Goal: Task Accomplishment & Management: Use online tool/utility

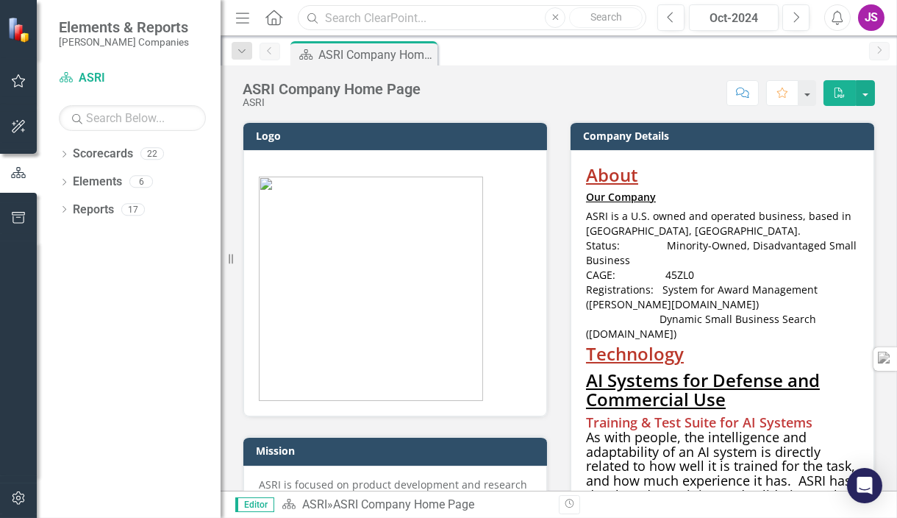
click at [374, 21] on input "text" at bounding box center [472, 18] width 349 height 26
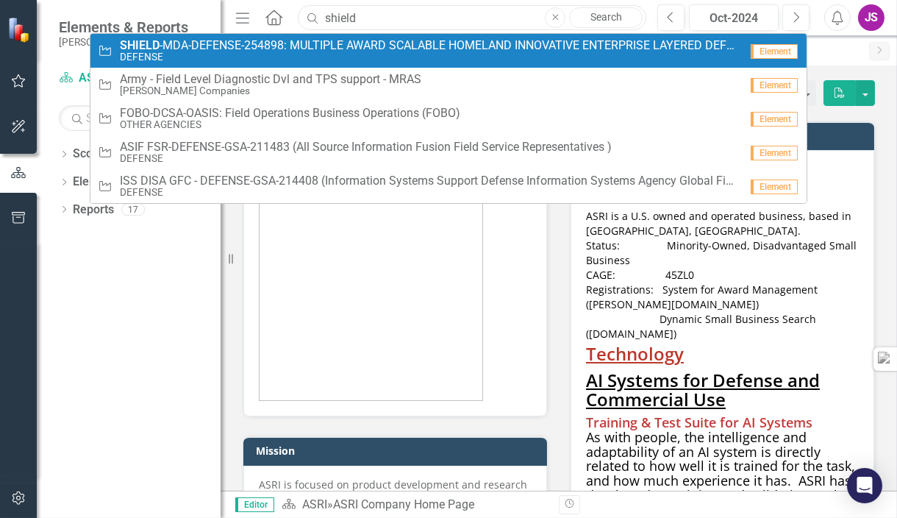
type input "shield"
click at [350, 46] on span "SHIELD -MDA-DEFENSE-254898: MULTIPLE AWARD SCALABLE HOMELAND INNOVATIVE ENTERPR…" at bounding box center [430, 45] width 620 height 13
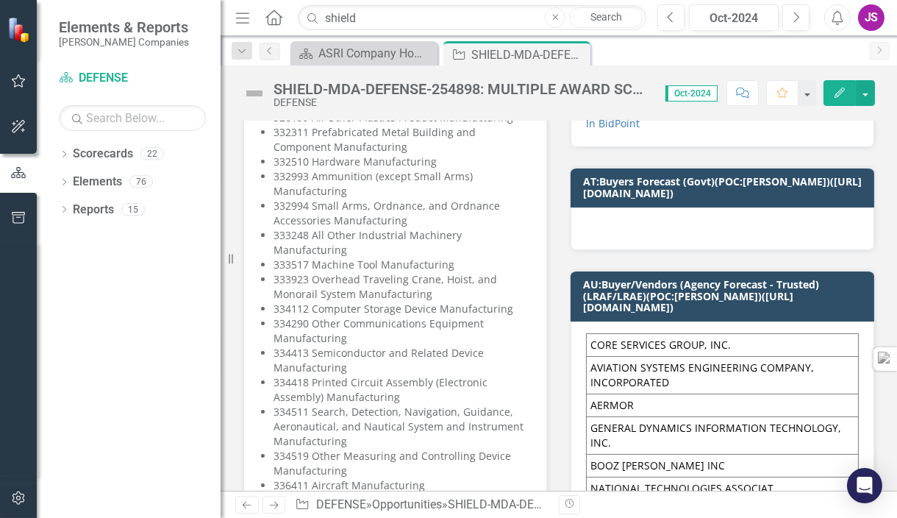
scroll to position [1323, 0]
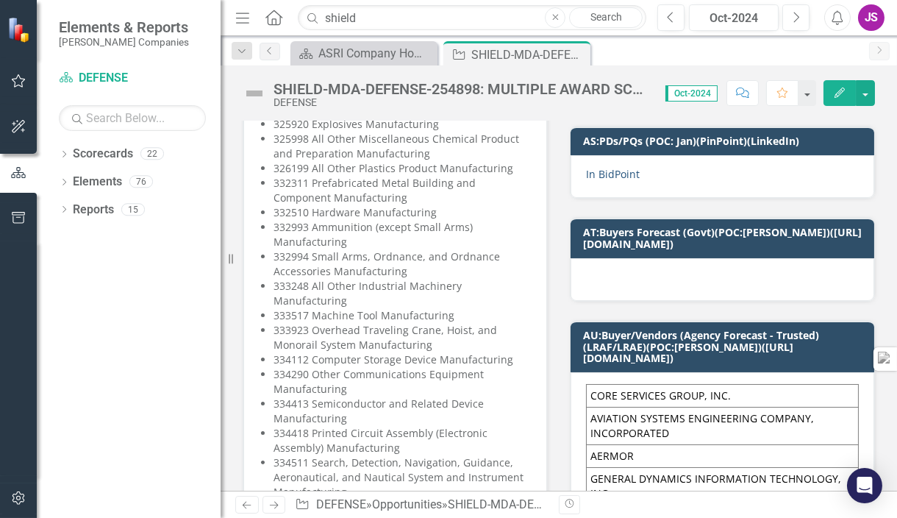
click at [612, 181] on link "In BidPoint" at bounding box center [613, 174] width 54 height 14
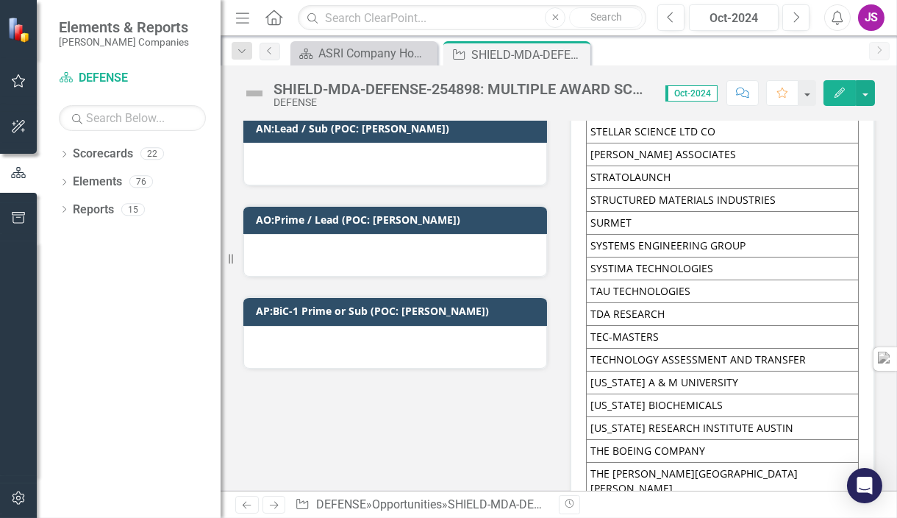
scroll to position [7383, 0]
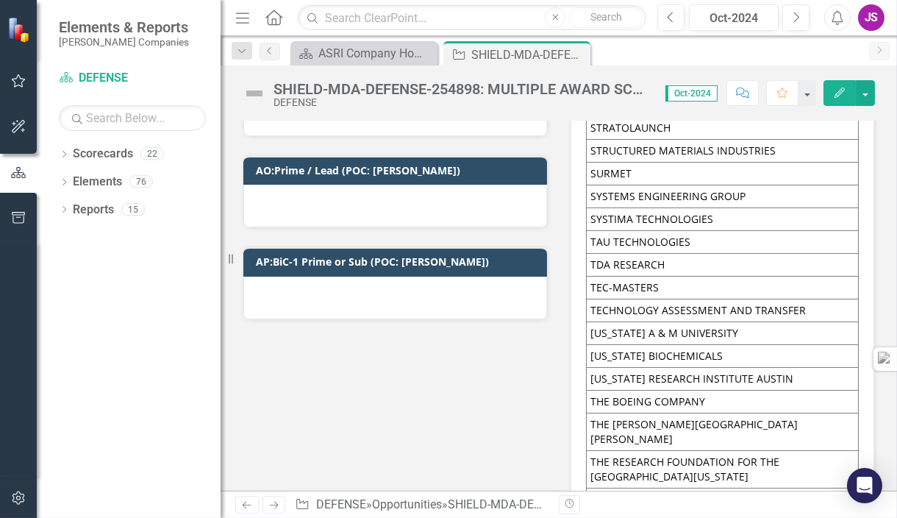
click at [839, 93] on icon "Edit" at bounding box center [839, 93] width 13 height 10
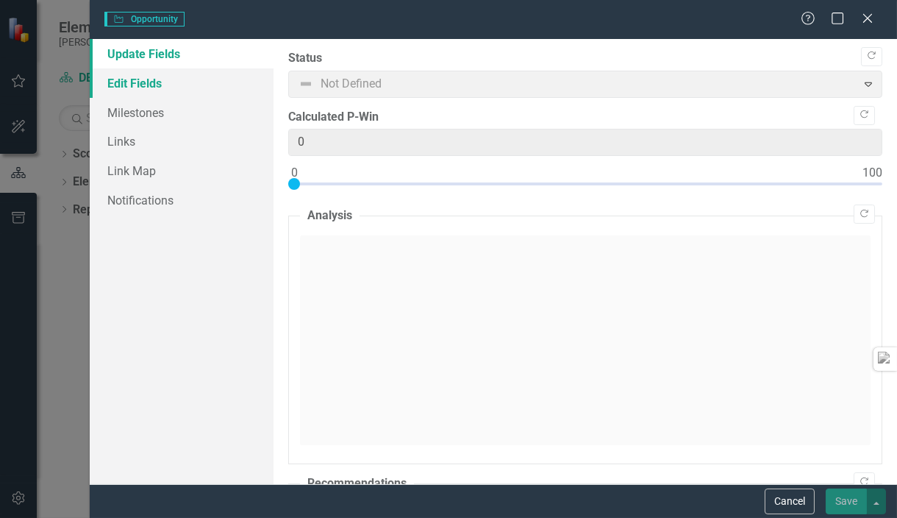
click at [146, 83] on link "Edit Fields" at bounding box center [182, 82] width 184 height 29
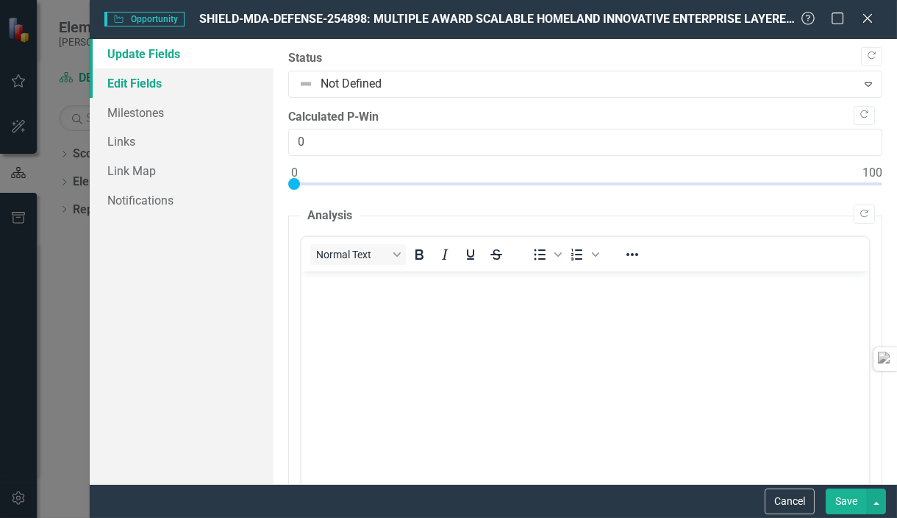
scroll to position [0, 0]
click at [149, 84] on link "Edit Fields" at bounding box center [182, 82] width 184 height 29
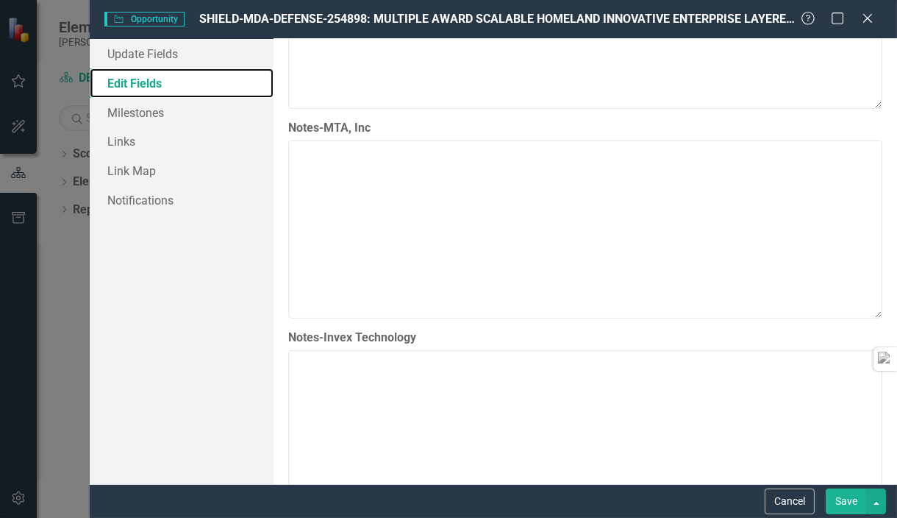
scroll to position [2427, 0]
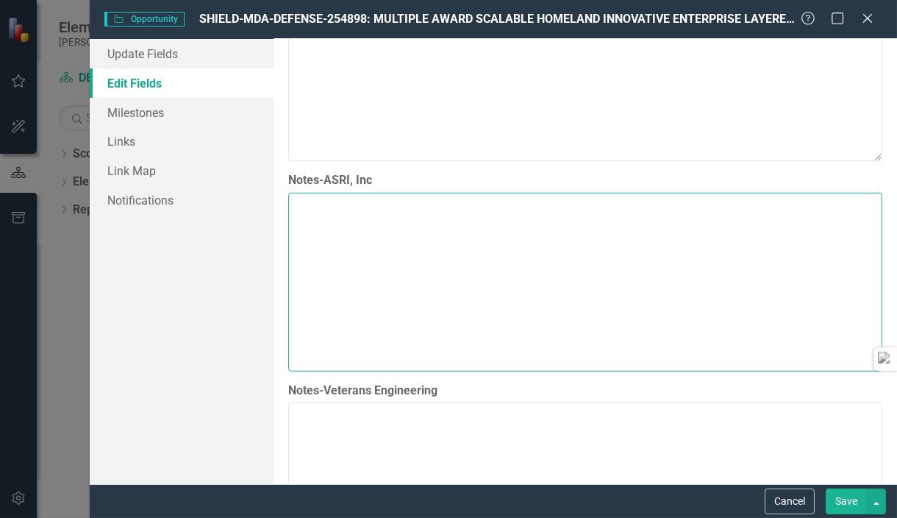
click at [357, 221] on textarea "Notes-ASRI, Inc" at bounding box center [585, 282] width 594 height 178
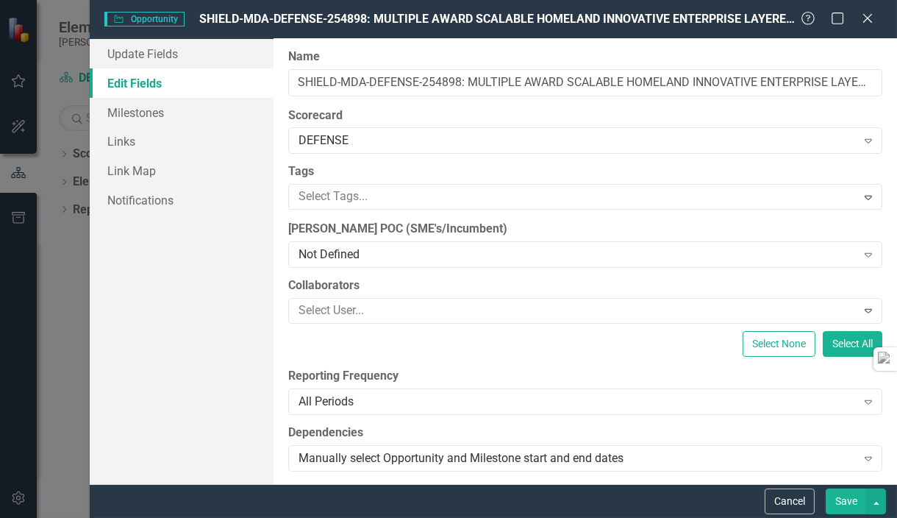
scroll to position [0, 0]
drag, startPoint x: 844, startPoint y: 499, endPoint x: 847, endPoint y: 491, distance: 9.1
click at [844, 499] on button "Save" at bounding box center [846, 501] width 41 height 26
